Goal: Information Seeking & Learning: Learn about a topic

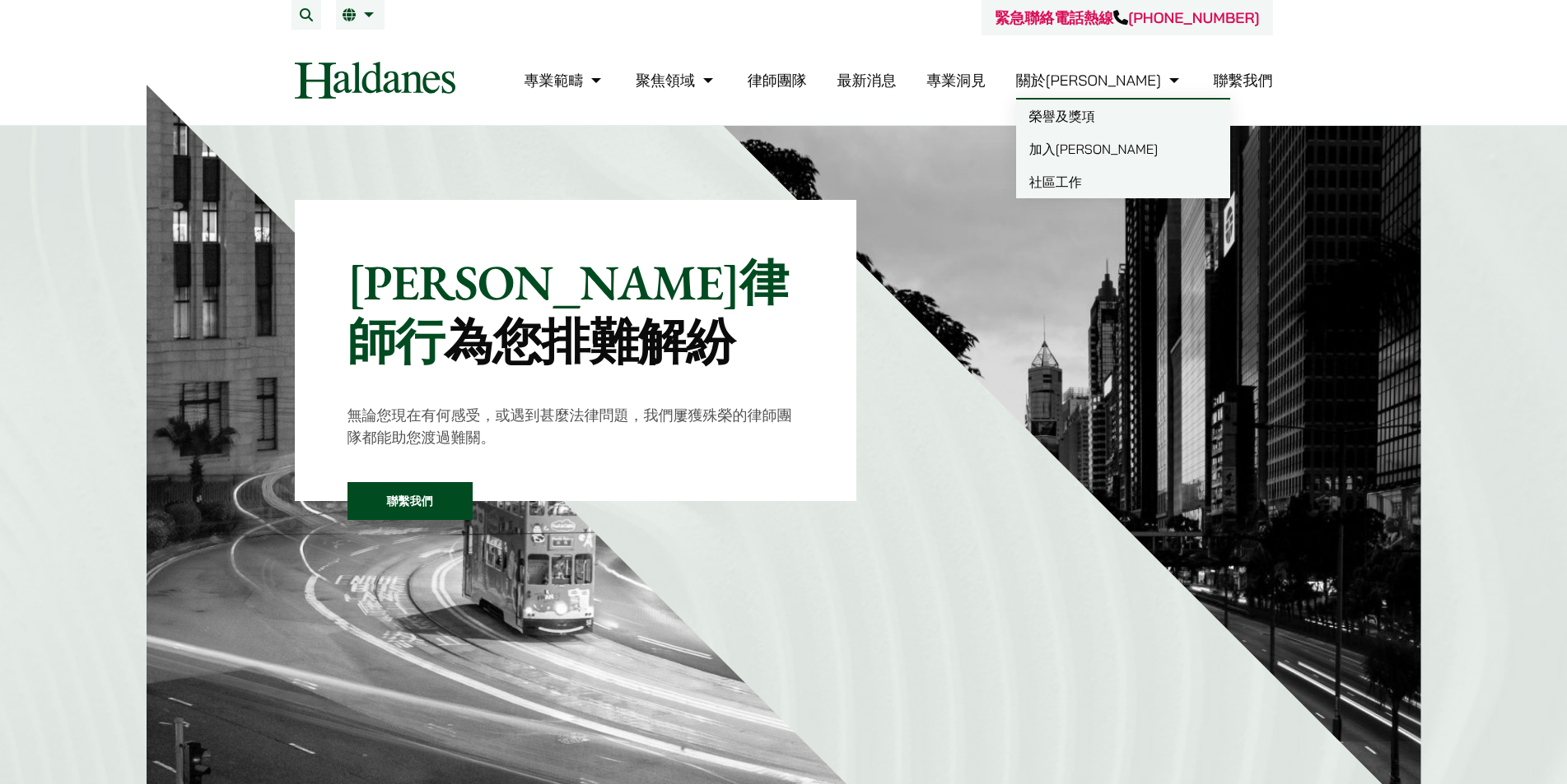
click at [1121, 158] on link "加入何敦" at bounding box center [1123, 149] width 214 height 33
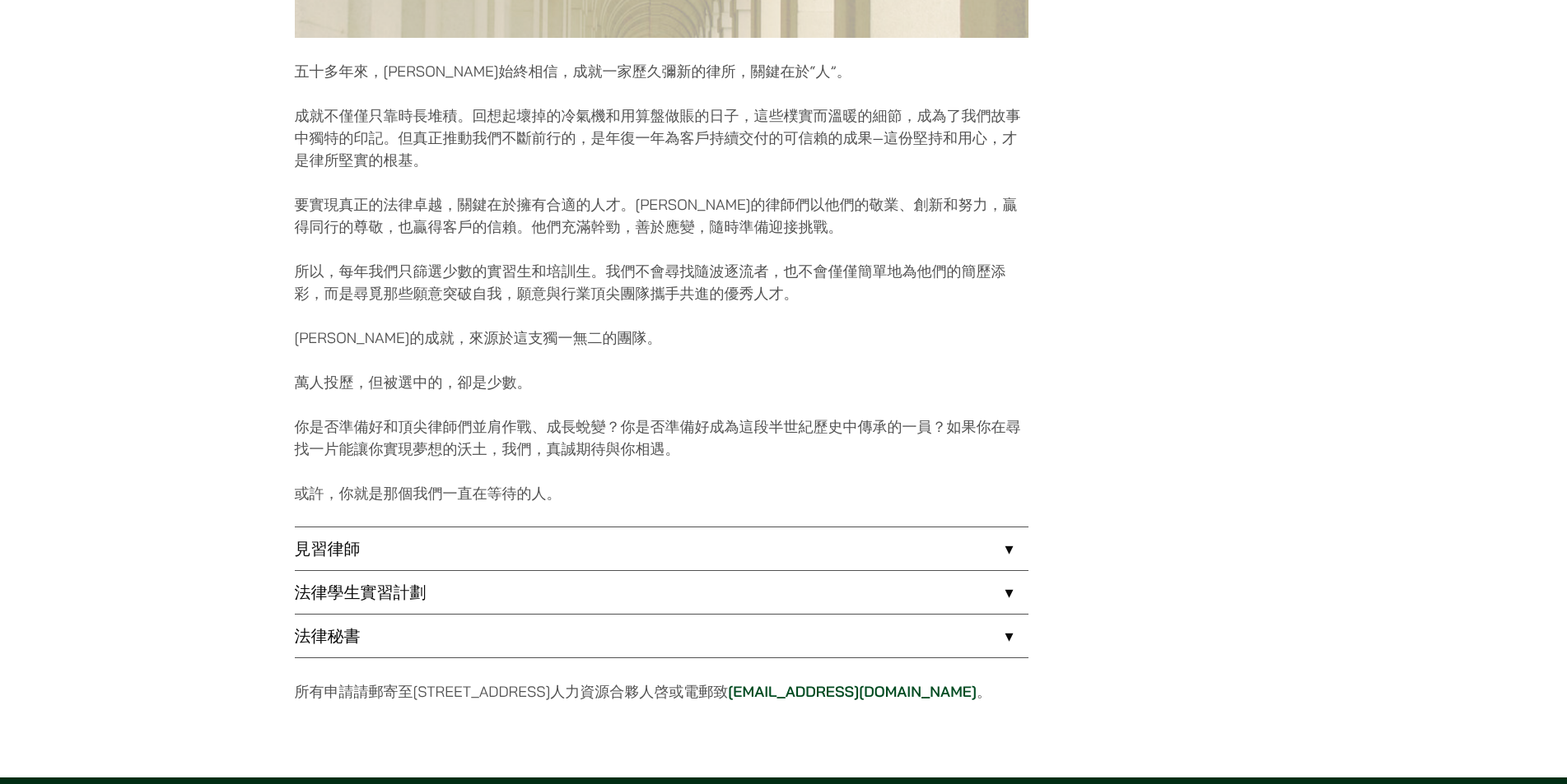
scroll to position [987, 0]
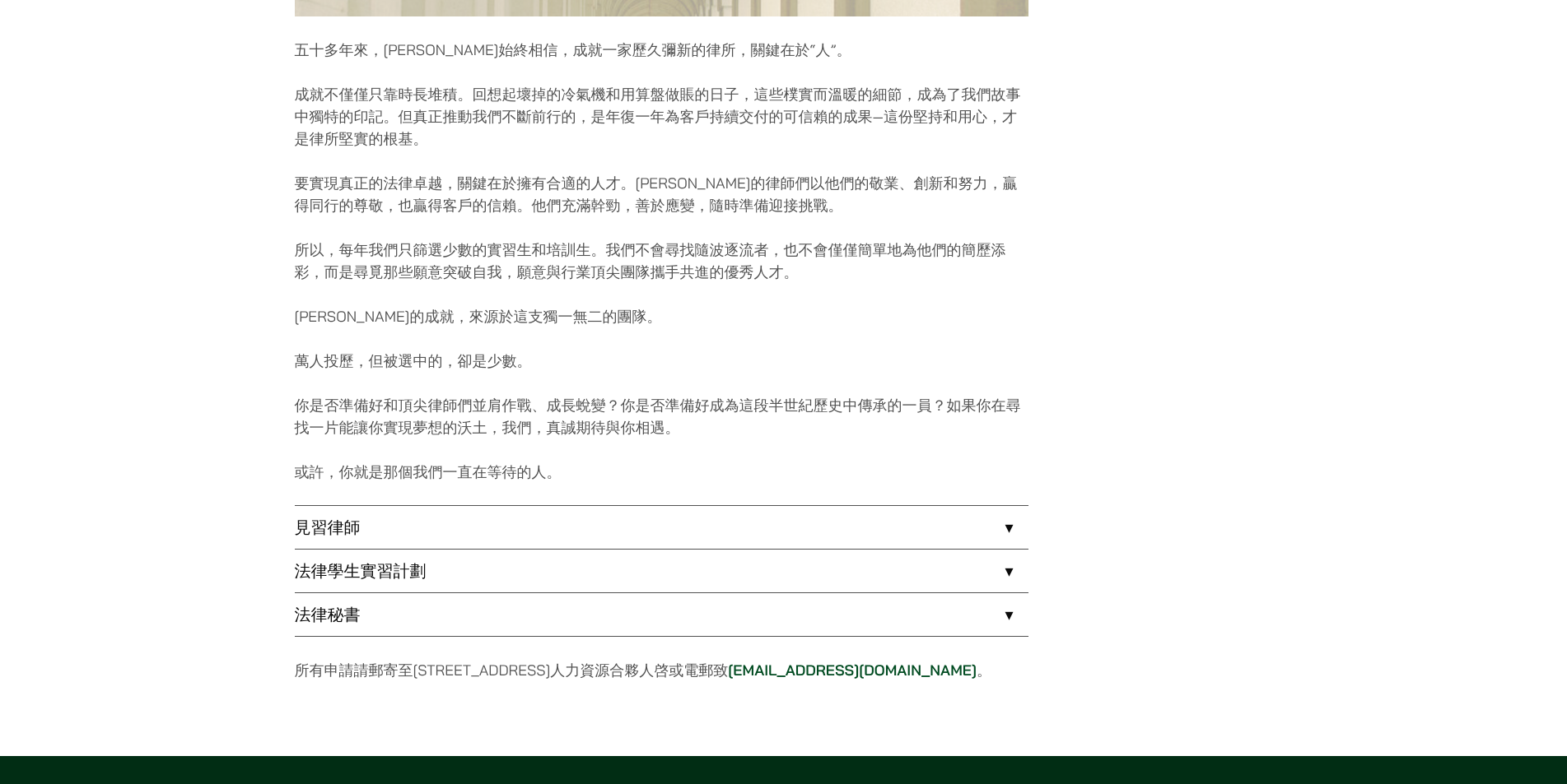
click at [595, 569] on link "法律學生實習計劃" at bounding box center [661, 570] width 734 height 43
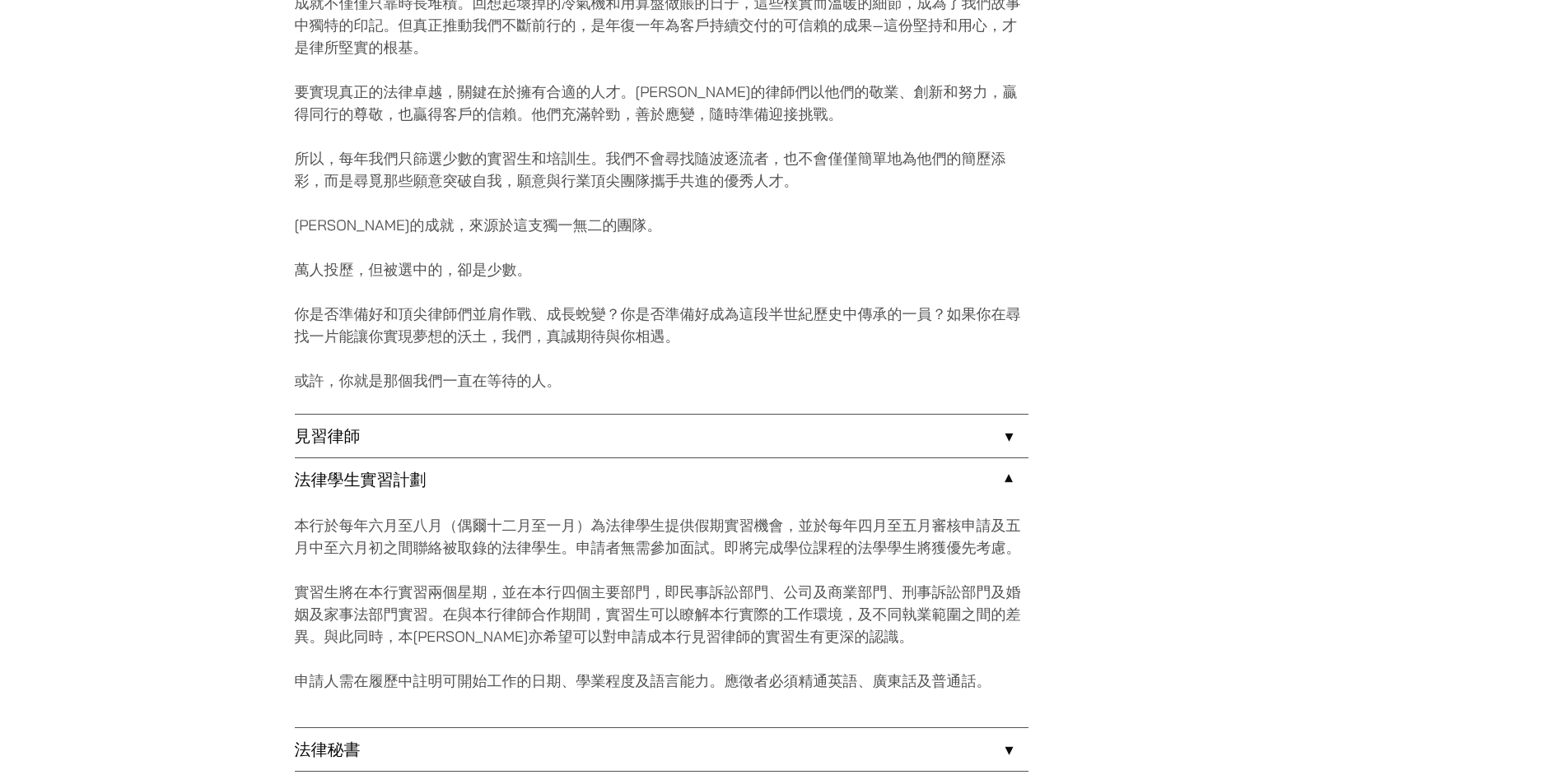
scroll to position [1316, 0]
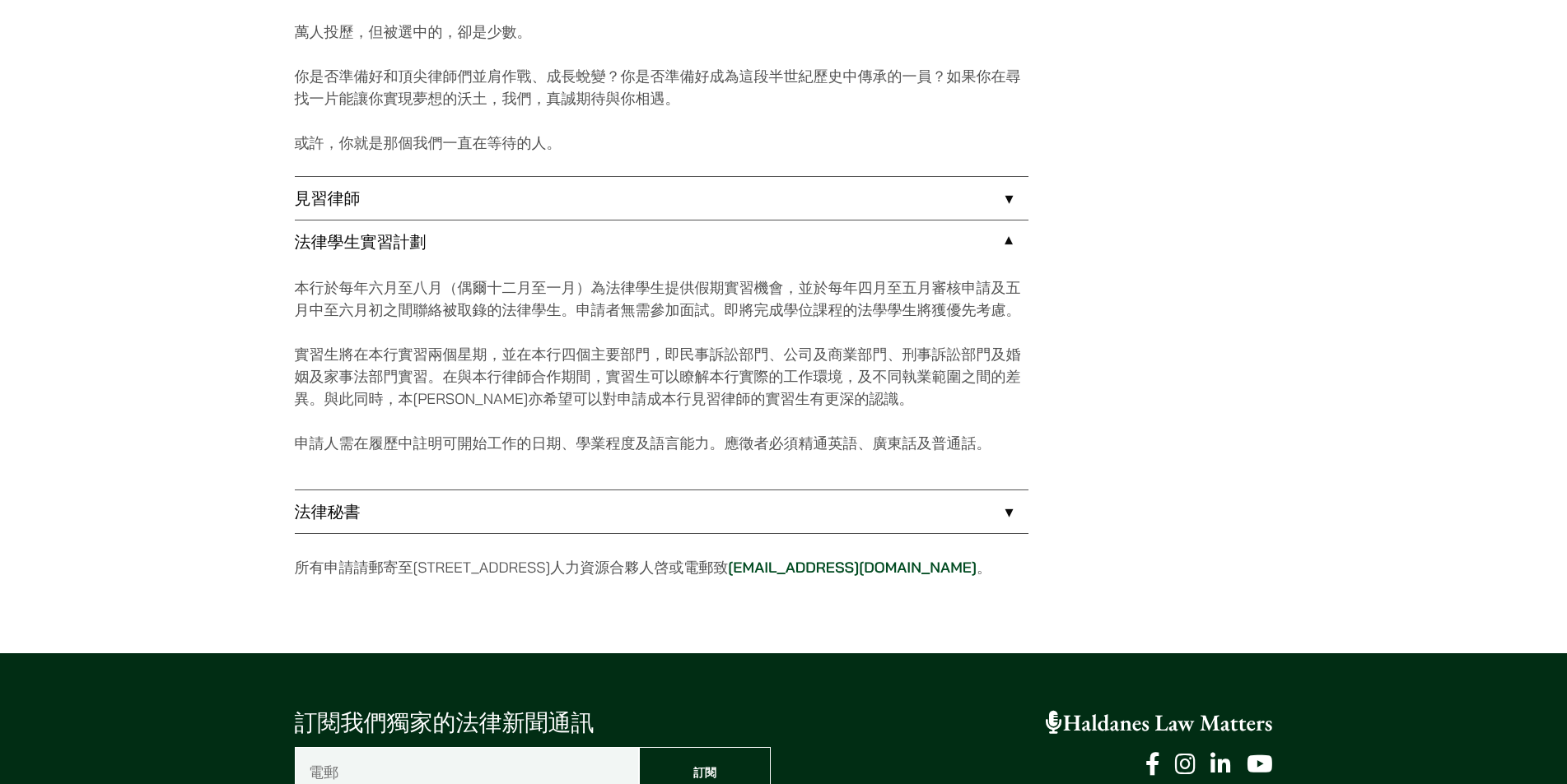
click at [485, 194] on link "見習律師" at bounding box center [661, 197] width 734 height 43
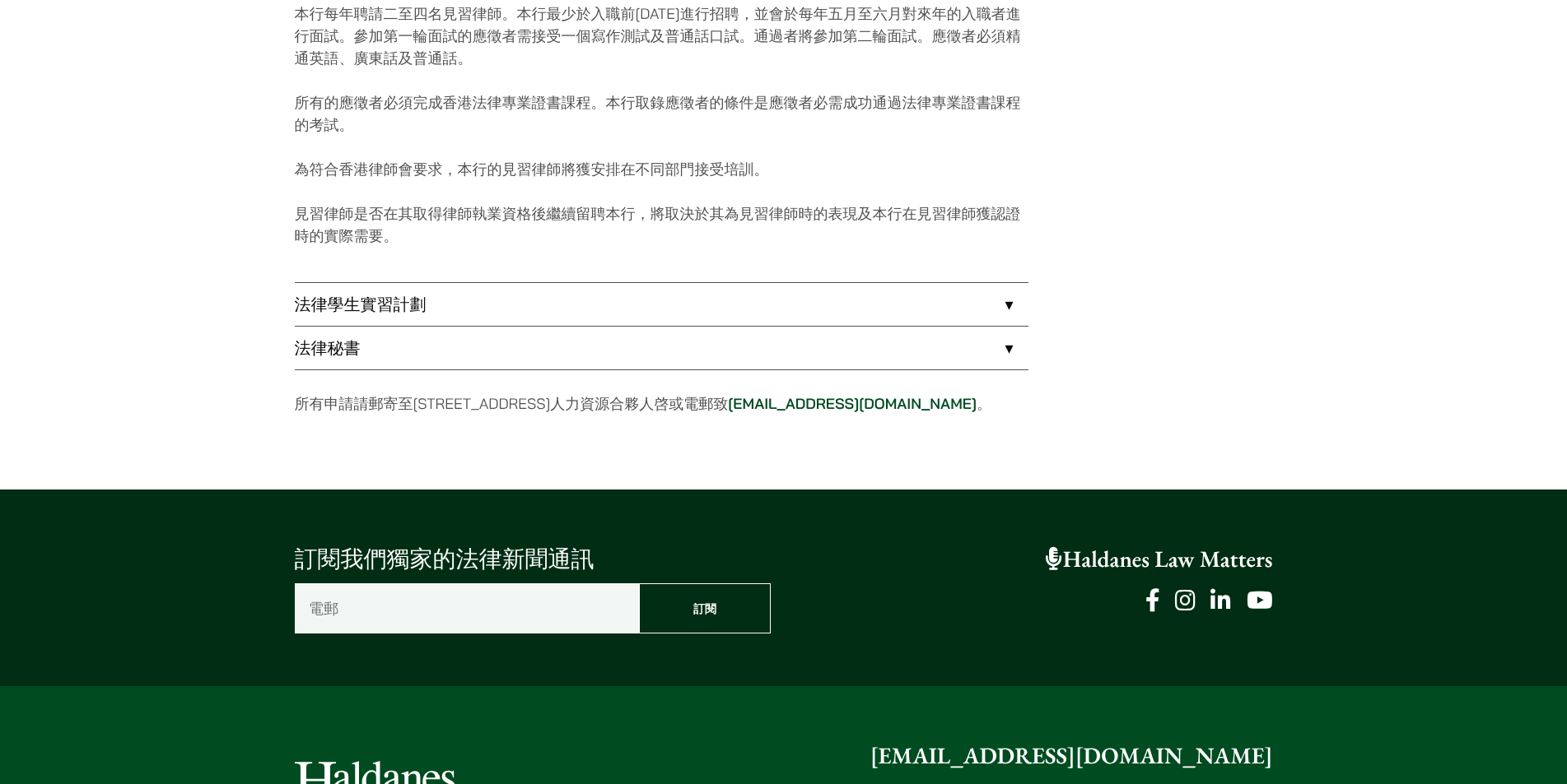
scroll to position [1563, 0]
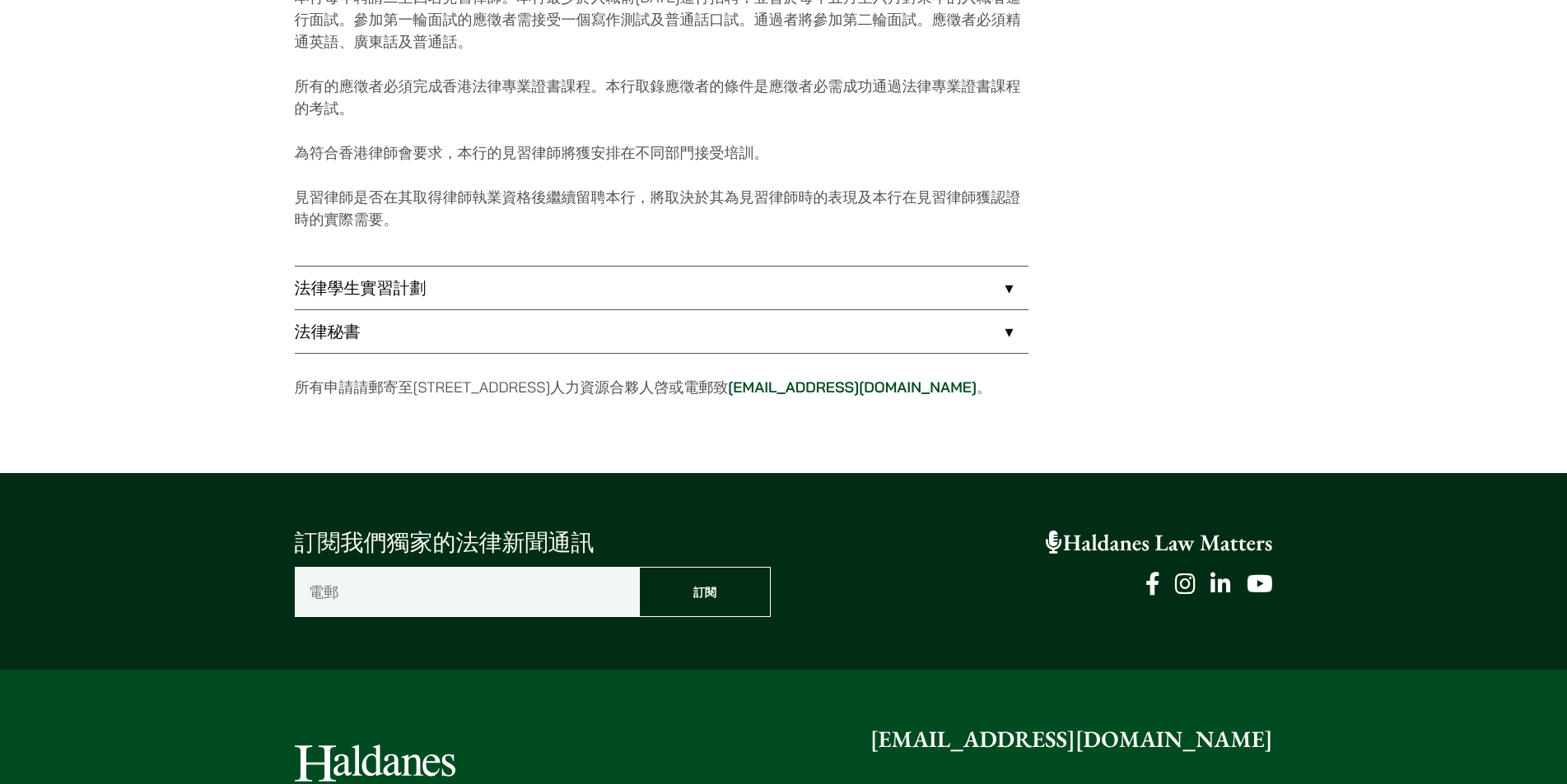
click at [460, 327] on link "法律秘書" at bounding box center [661, 331] width 734 height 43
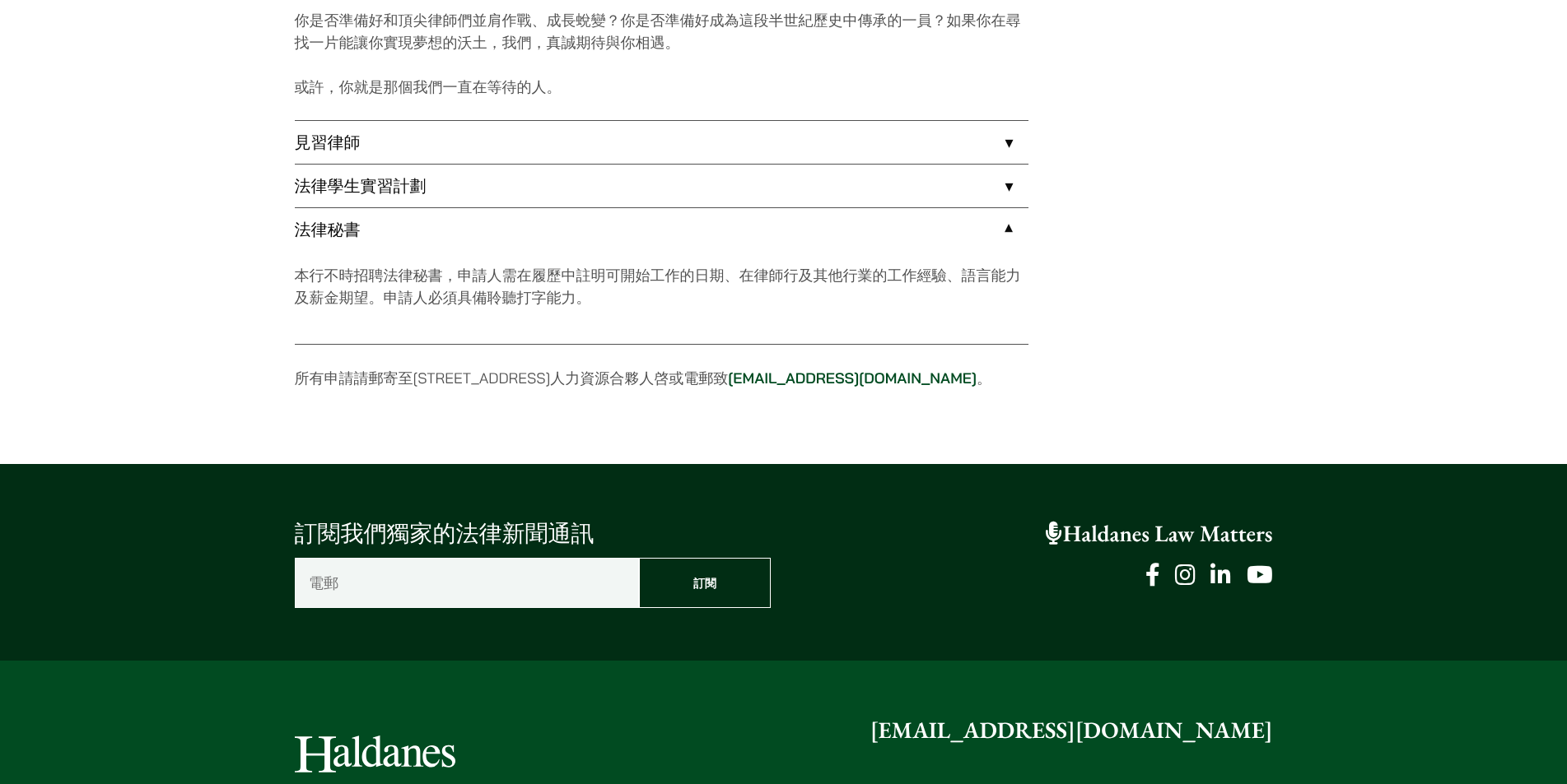
scroll to position [1372, 0]
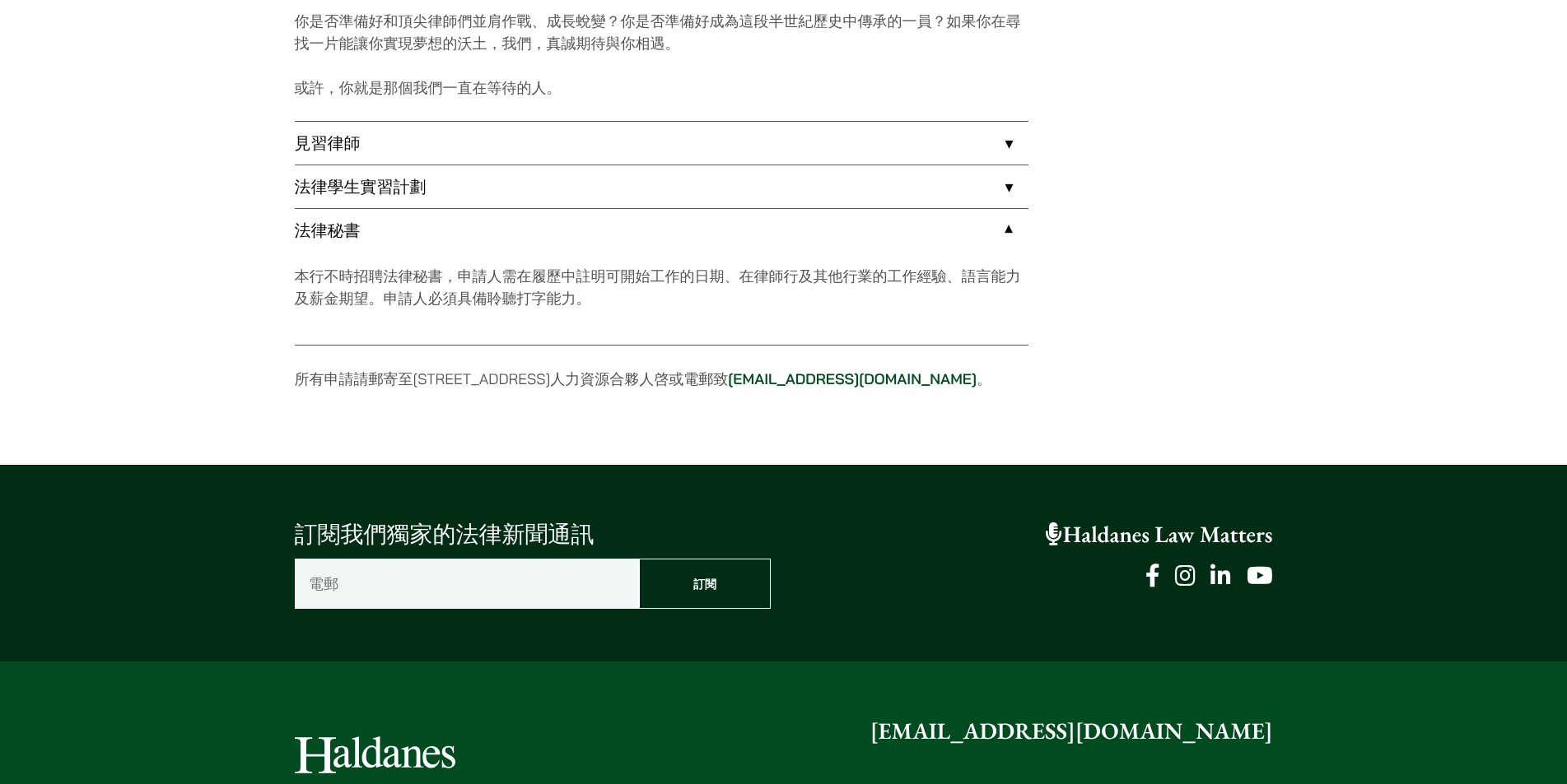
click at [442, 177] on link "法律學生實習計劃" at bounding box center [661, 186] width 734 height 43
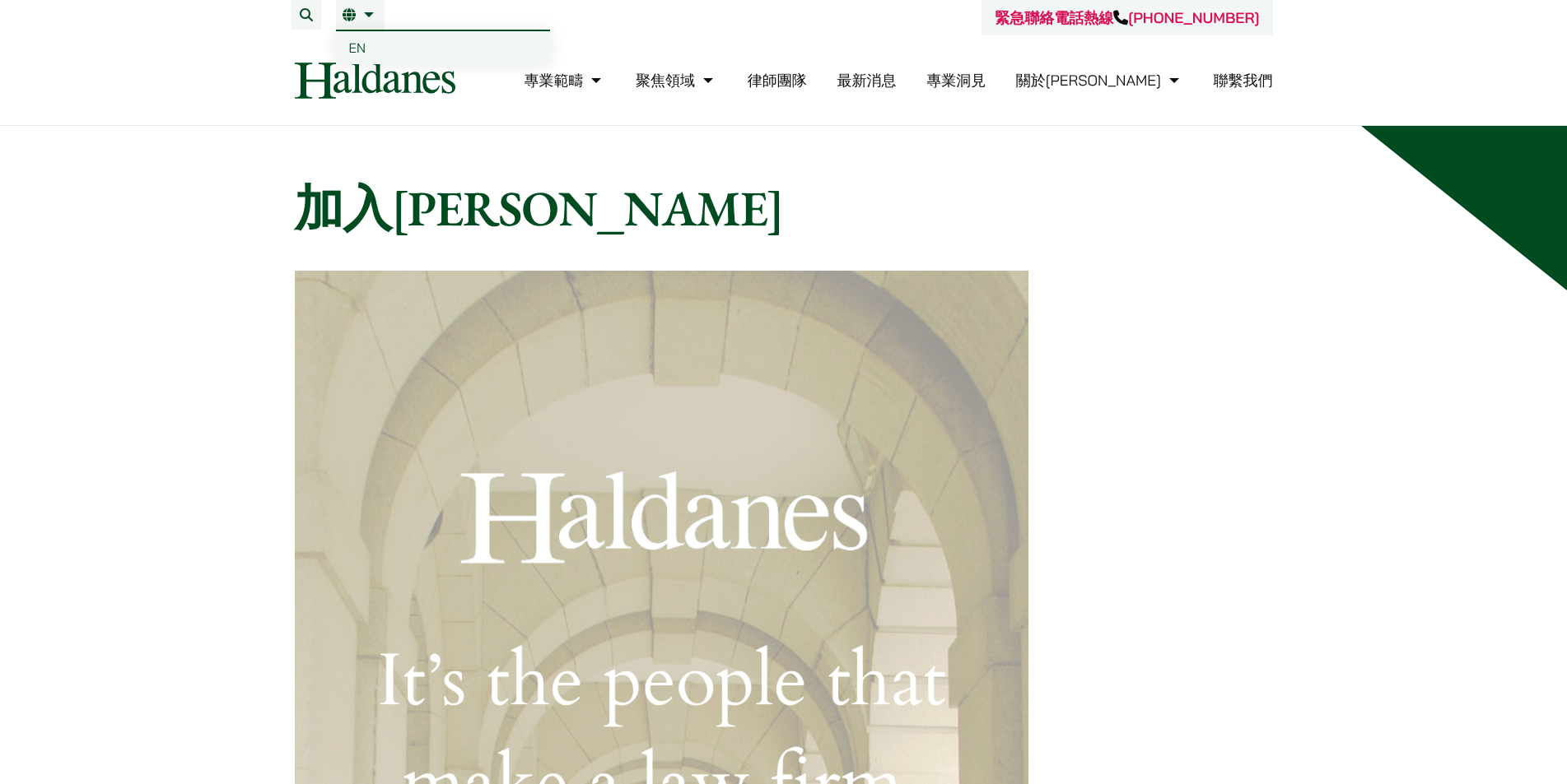
click at [374, 45] on link "EN" at bounding box center [443, 48] width 214 height 33
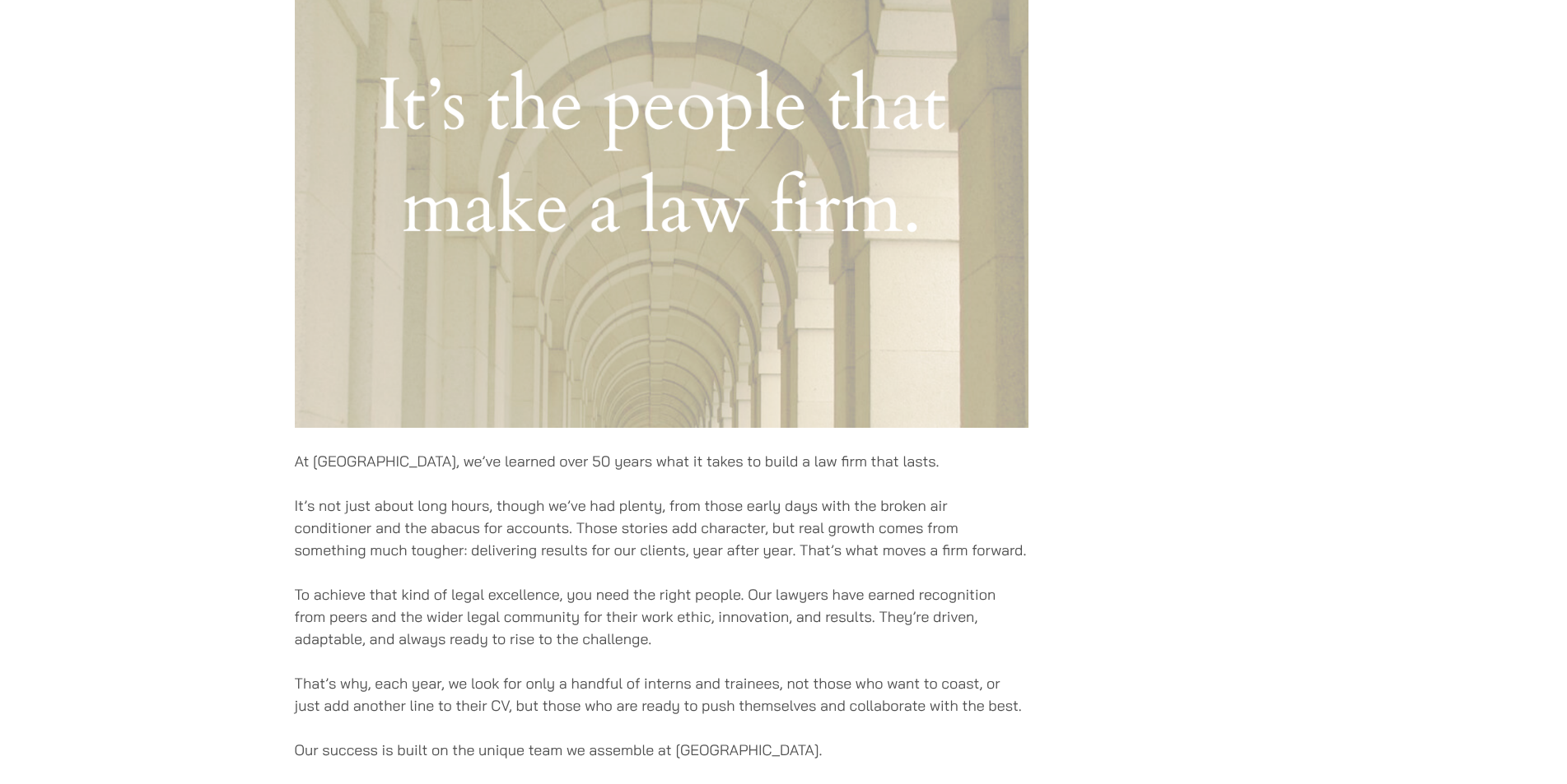
scroll to position [1070, 0]
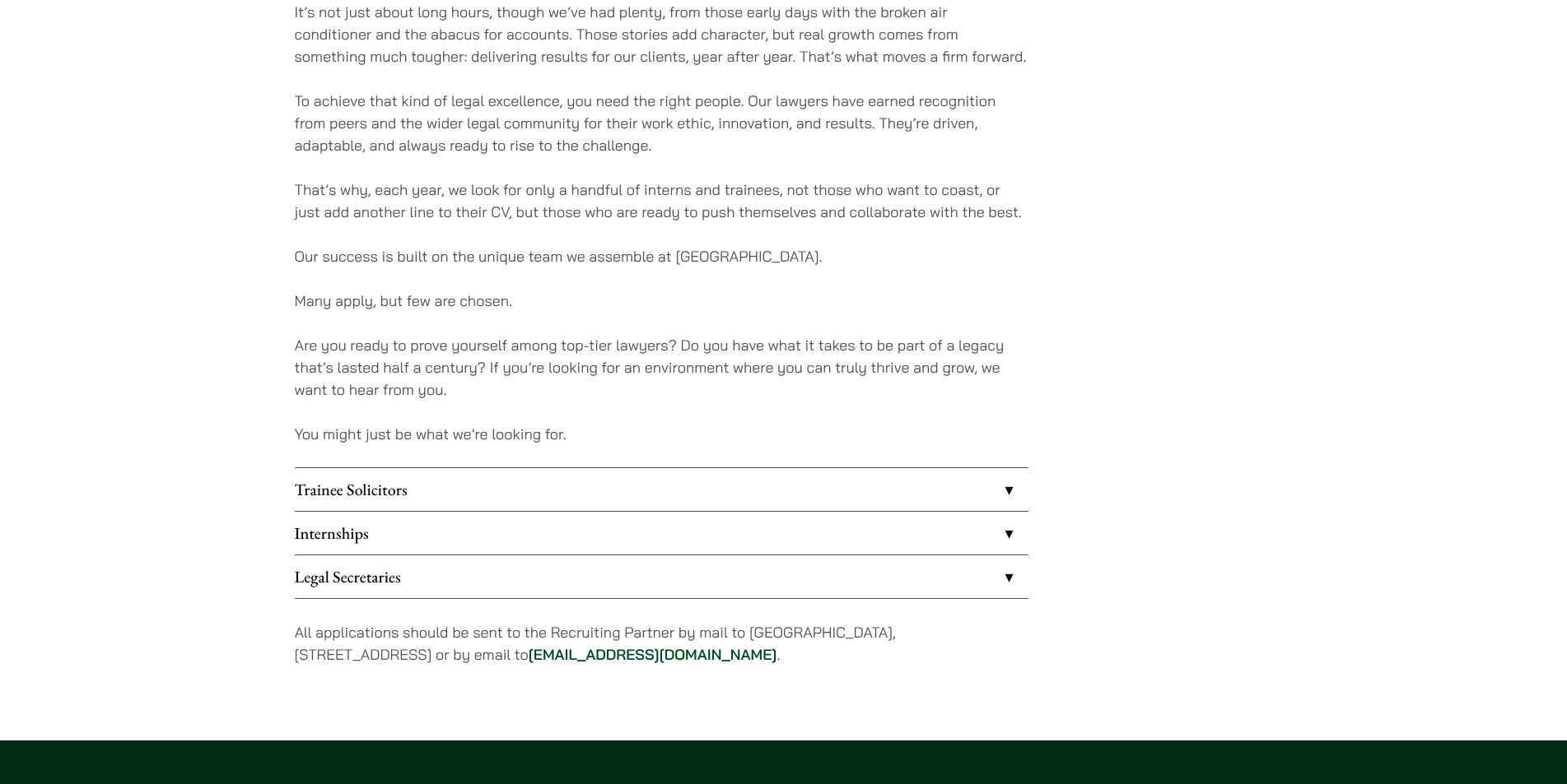
click at [482, 534] on link "Internships" at bounding box center [661, 533] width 734 height 43
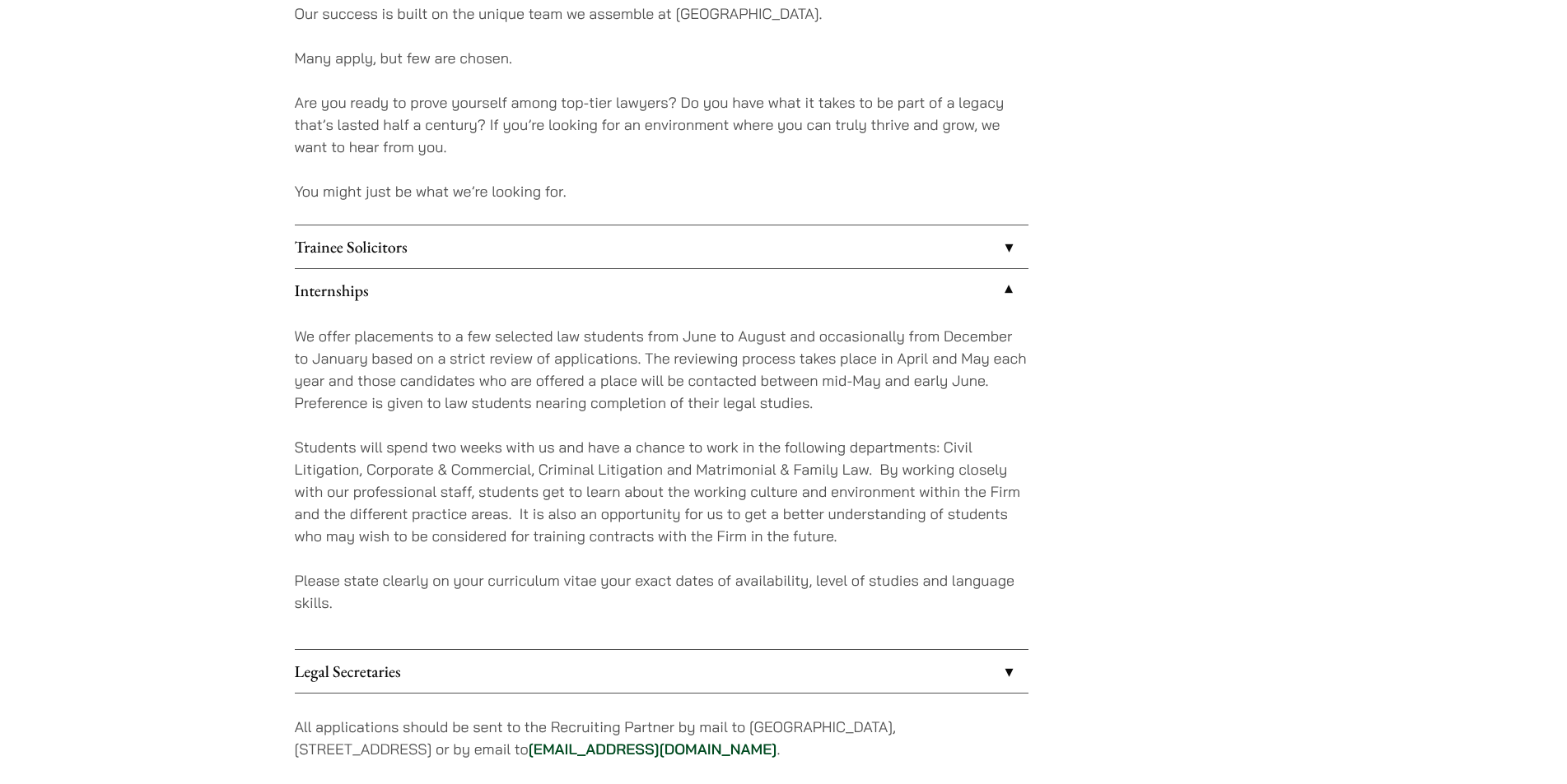
scroll to position [1316, 0]
click at [335, 244] on link "Trainee Solicitors" at bounding box center [661, 242] width 734 height 43
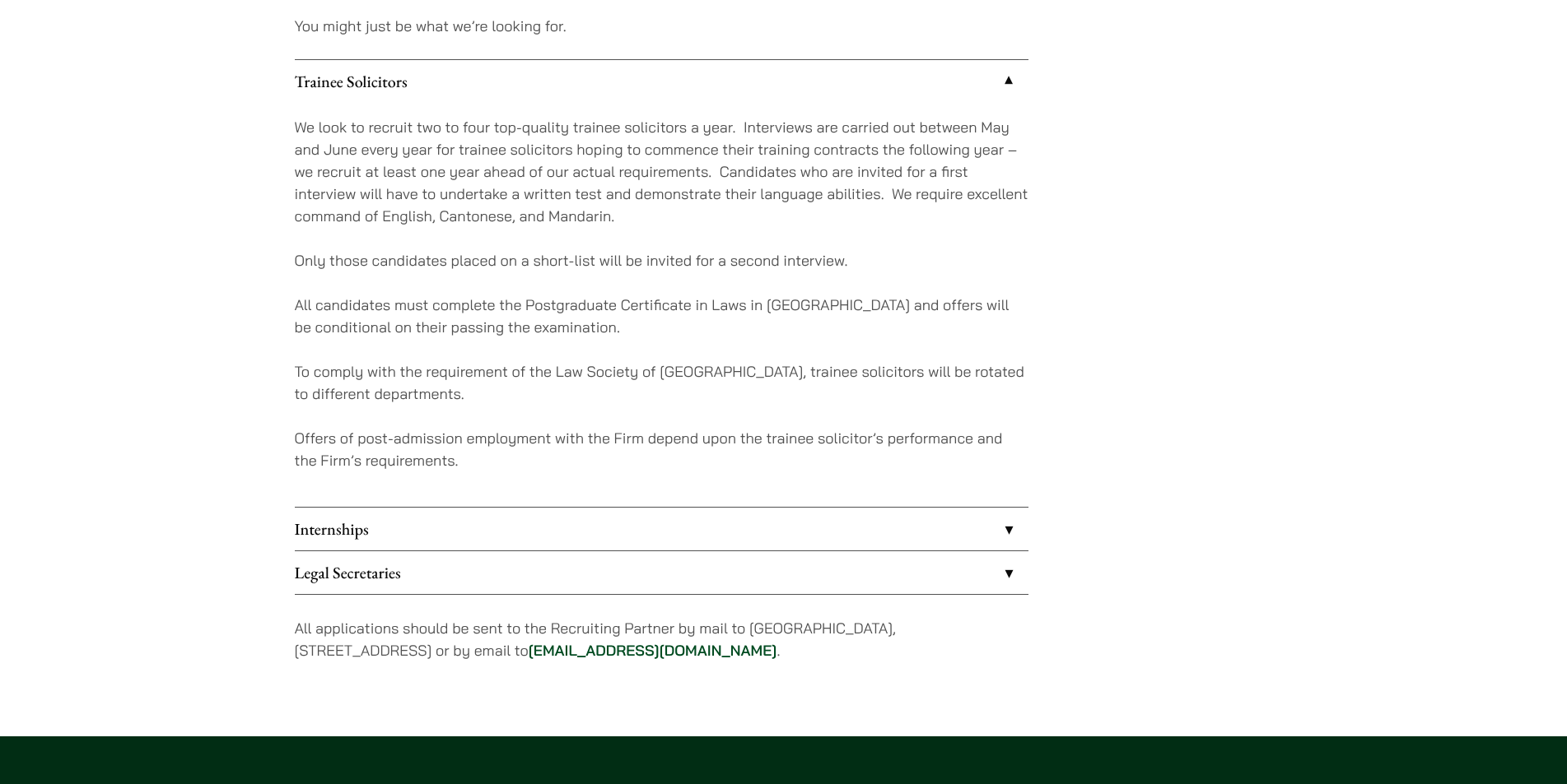
scroll to position [1481, 0]
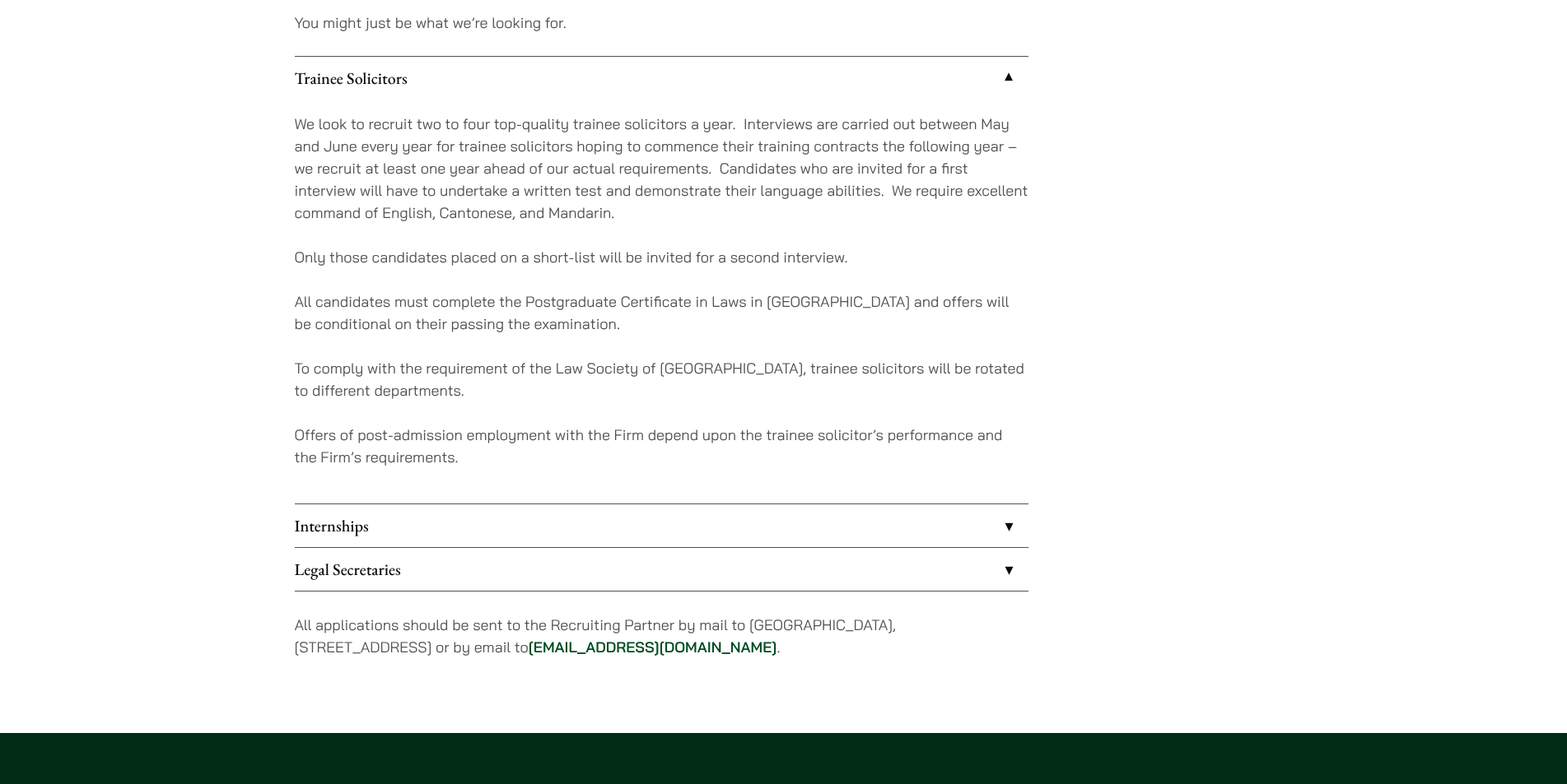
click at [388, 572] on link "Legal Secretaries" at bounding box center [661, 569] width 734 height 43
